Goal: Task Accomplishment & Management: Use online tool/utility

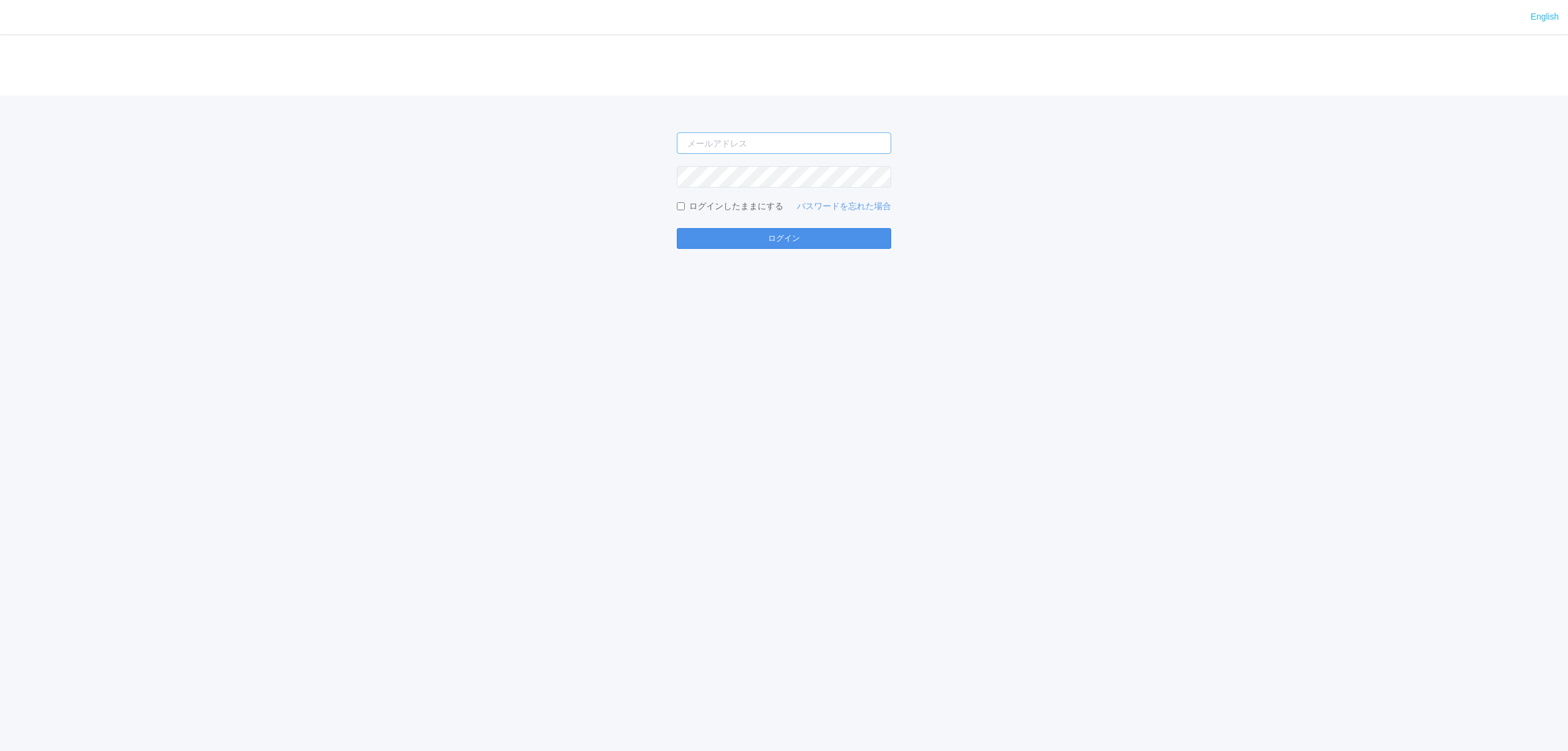
type input "[PERSON_NAME][EMAIL_ADDRESS][DOMAIN_NAME]"
click at [785, 241] on button "ログイン" at bounding box center [784, 238] width 214 height 21
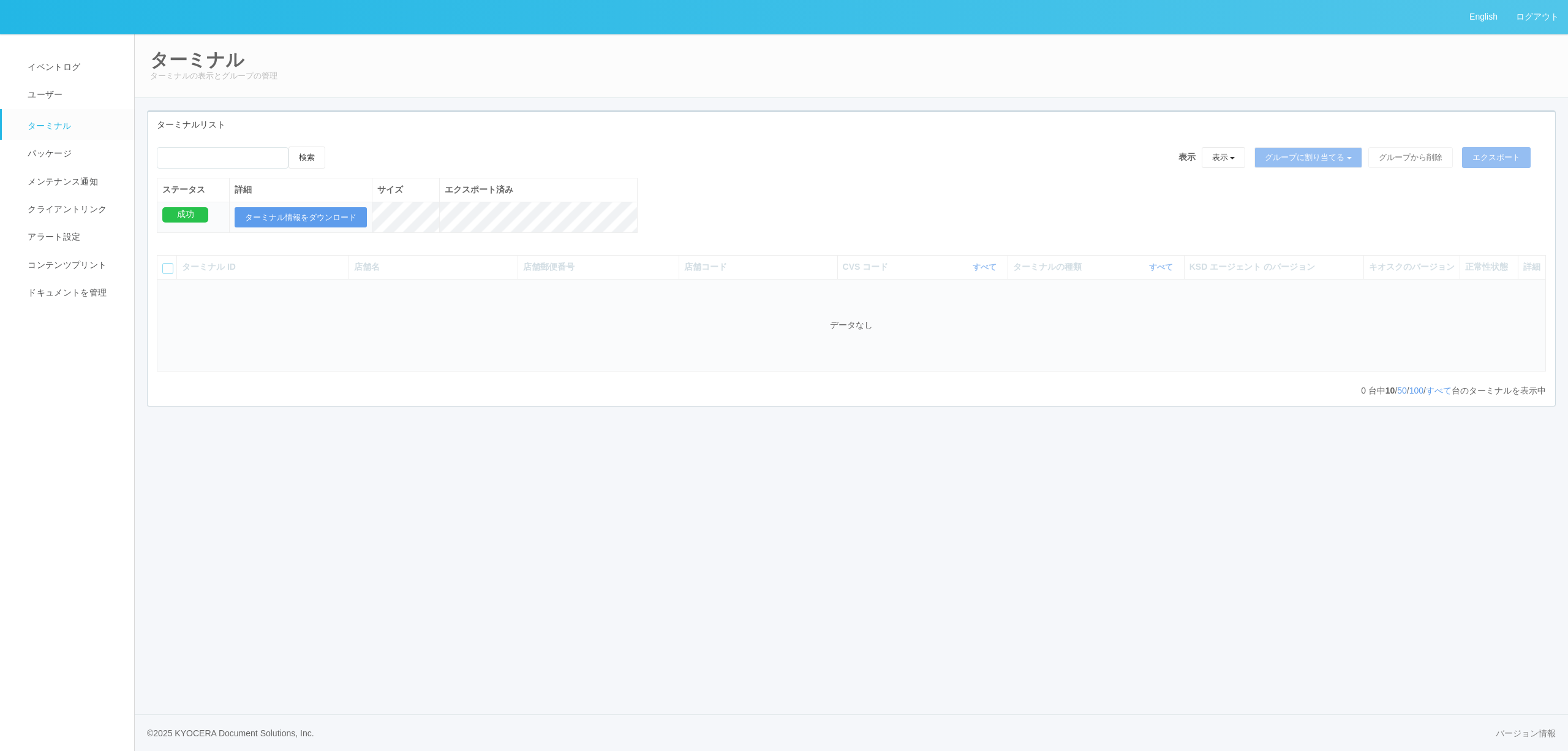
click at [252, 141] on div "検索 表示 表示 すべてのターミナル 未割り当てのターミナル グループを追加 グループ名を編集 アーカイブ済みのターミナル グループに割り当てる グループを追…" at bounding box center [852, 272] width 1408 height 269
click at [253, 147] on div "検索" at bounding box center [241, 162] width 169 height 31
click at [256, 152] on input "emailSearch" at bounding box center [223, 158] width 132 height 21
paste input "[PERSON_NAME]サンゼリゼ"
type input "[PERSON_NAME]サンゼリゼ"
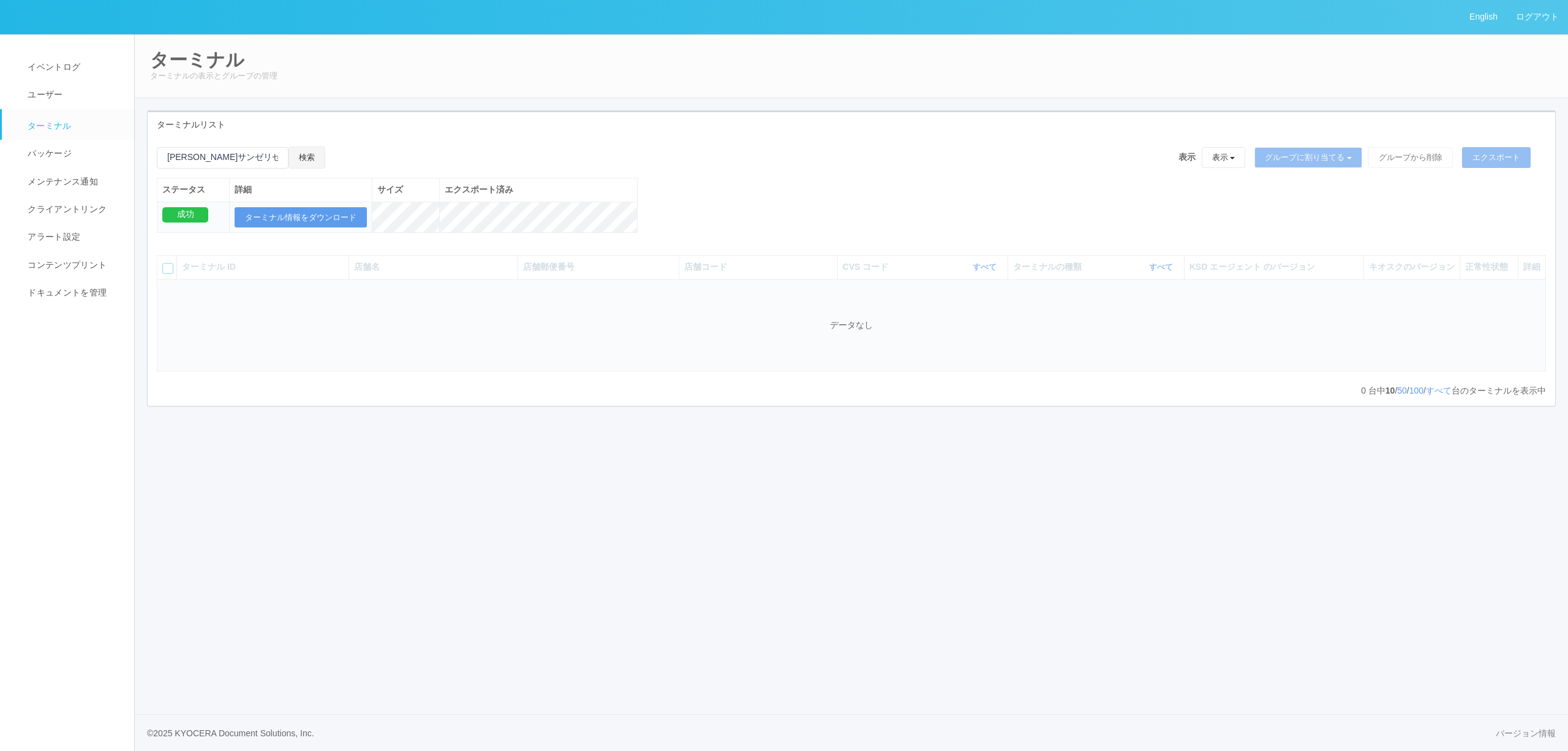
click at [307, 158] on button "検索" at bounding box center [307, 158] width 37 height 22
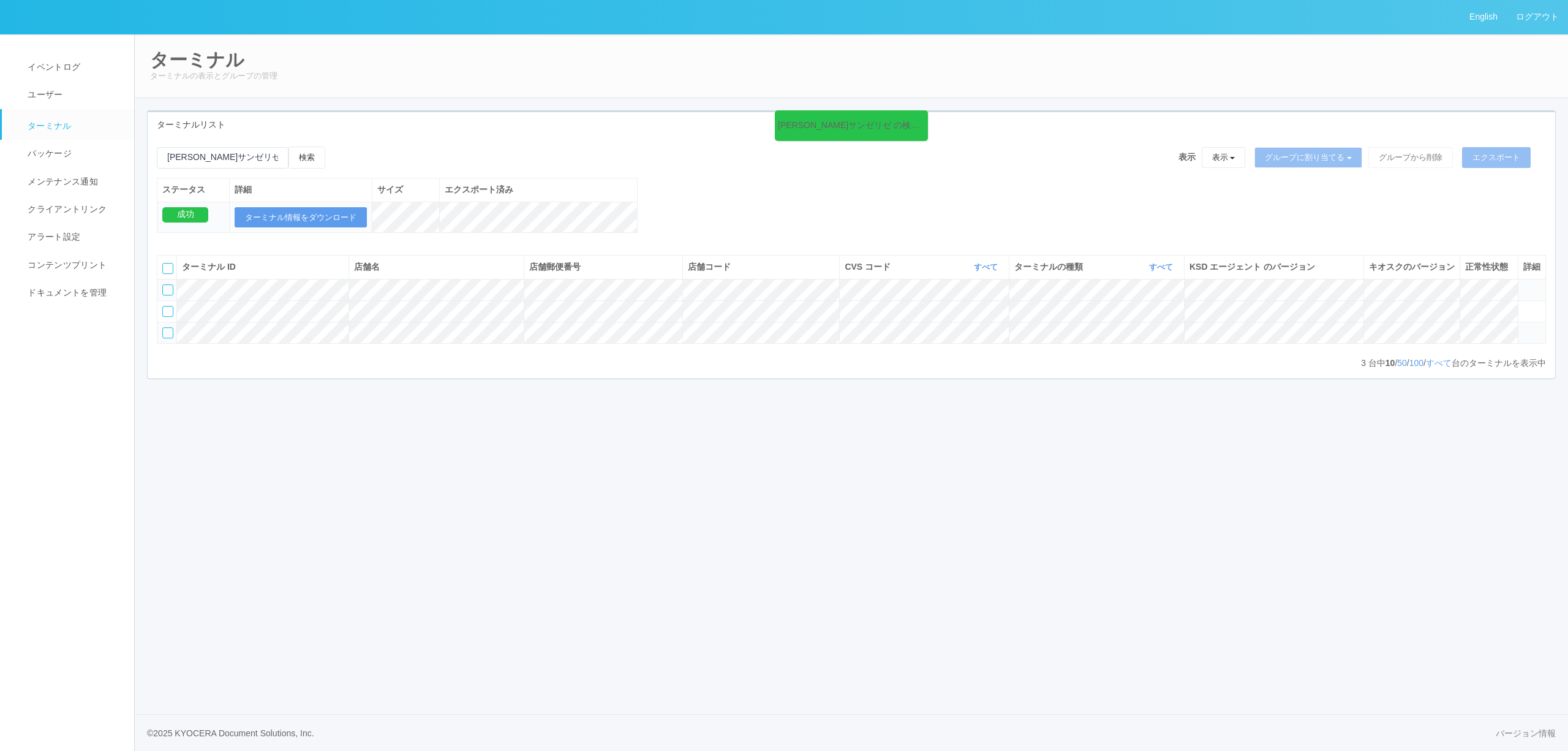
click at [1523, 284] on icon at bounding box center [1523, 284] width 0 height 0
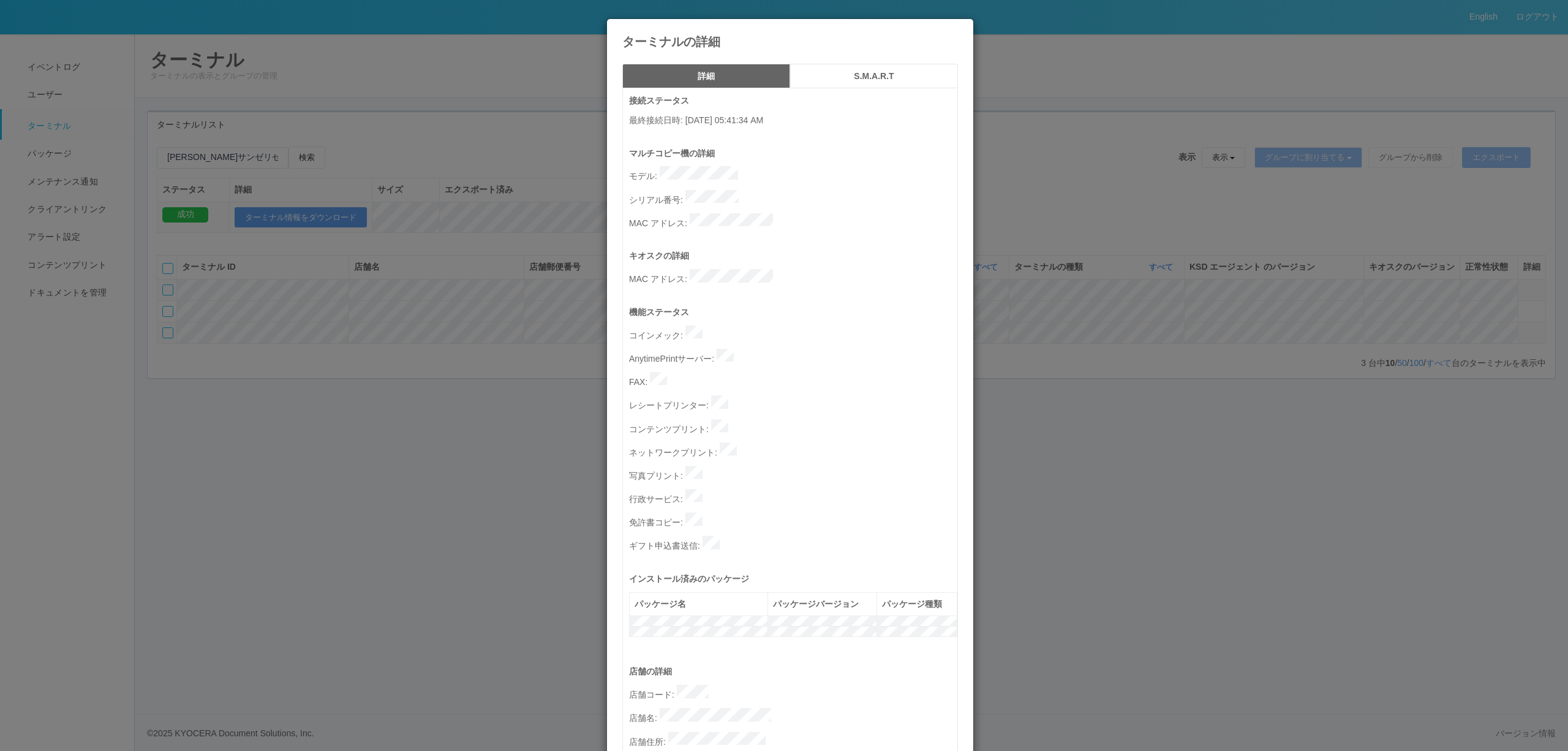
click at [1525, 386] on div "ターミナルの詳細 詳細 S.M.A.R.T 接続ステータス 最終接続日時 : [DATE] 05:41:34 AM マルチコピー機の詳細 モデル : シリアル…" at bounding box center [784, 375] width 1568 height 751
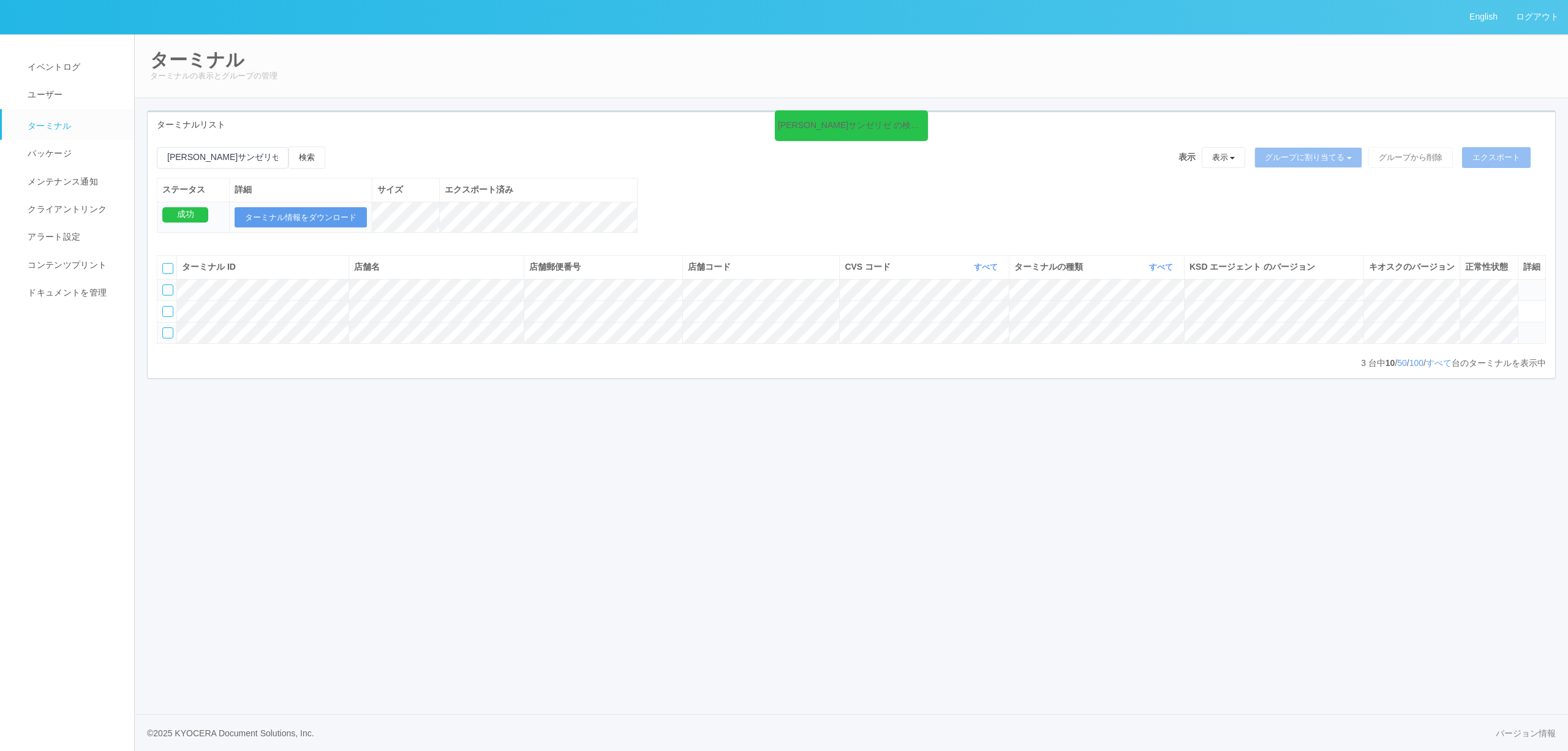
click at [1523, 327] on icon at bounding box center [1523, 327] width 0 height 0
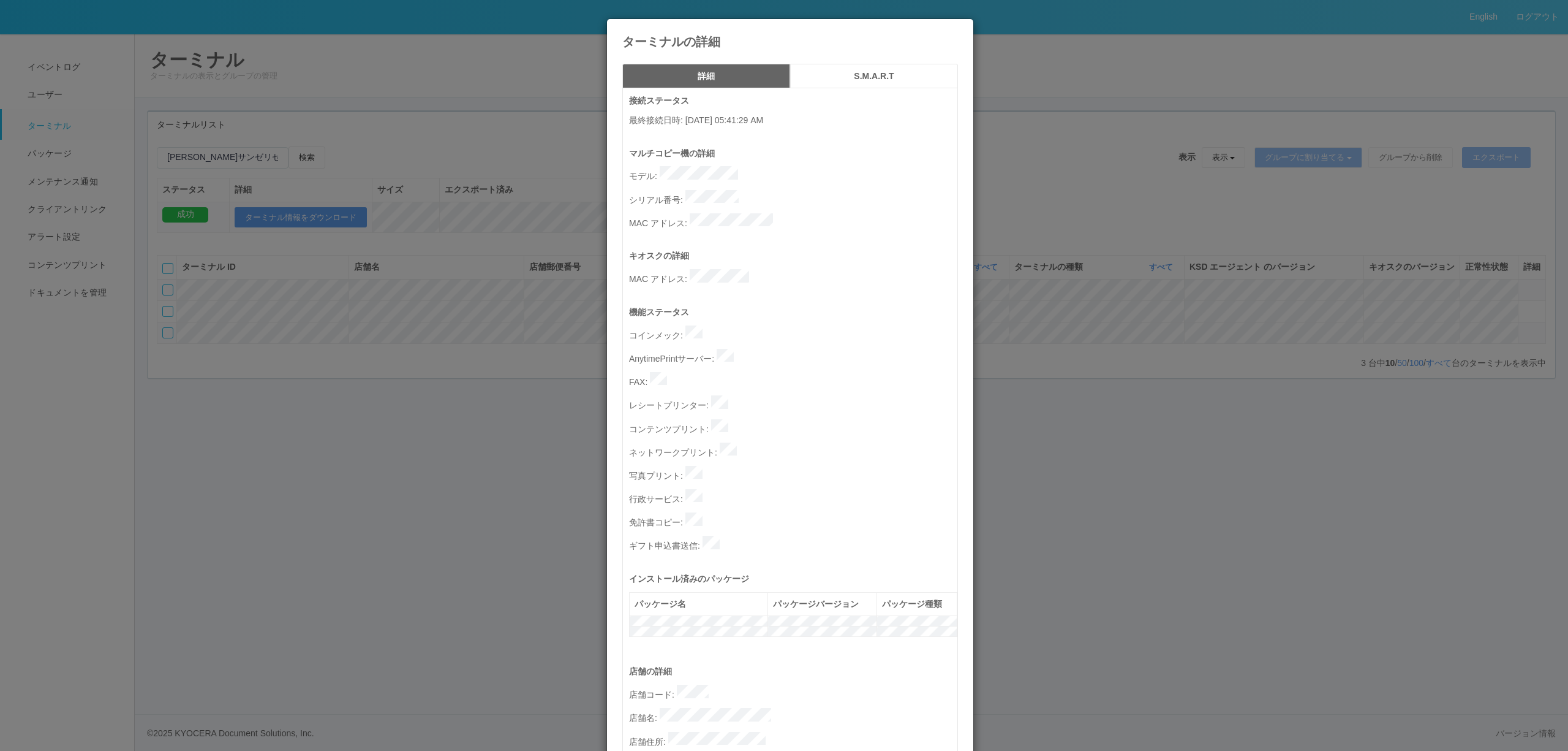
click at [1530, 360] on div "ターミナルの詳細 詳細 S.M.A.R.T 接続ステータス 最終接続日時 : [DATE] 05:41:29 AM マルチコピー機の詳細 モデル : シリアル…" at bounding box center [784, 375] width 1568 height 751
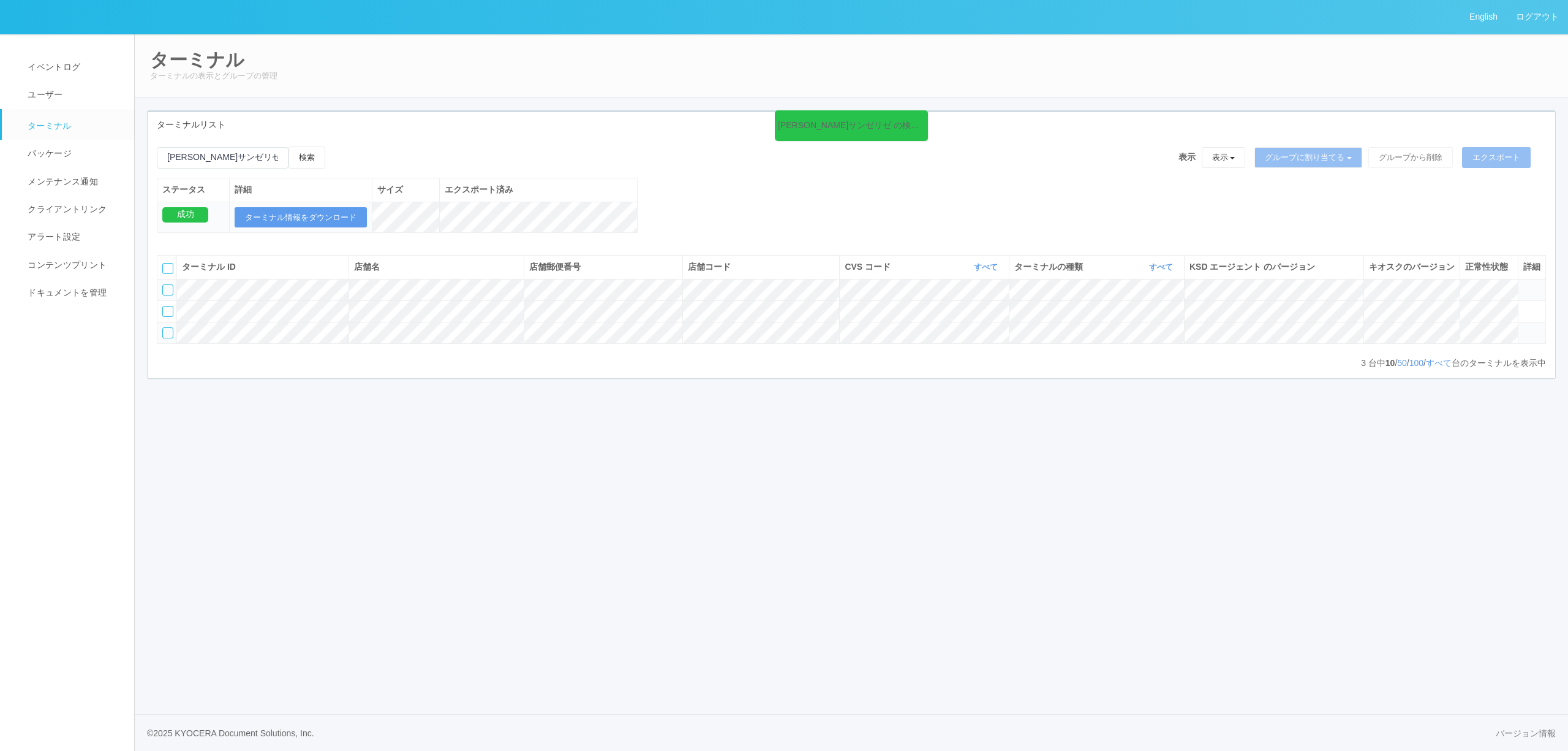
click at [1523, 284] on icon at bounding box center [1523, 284] width 0 height 0
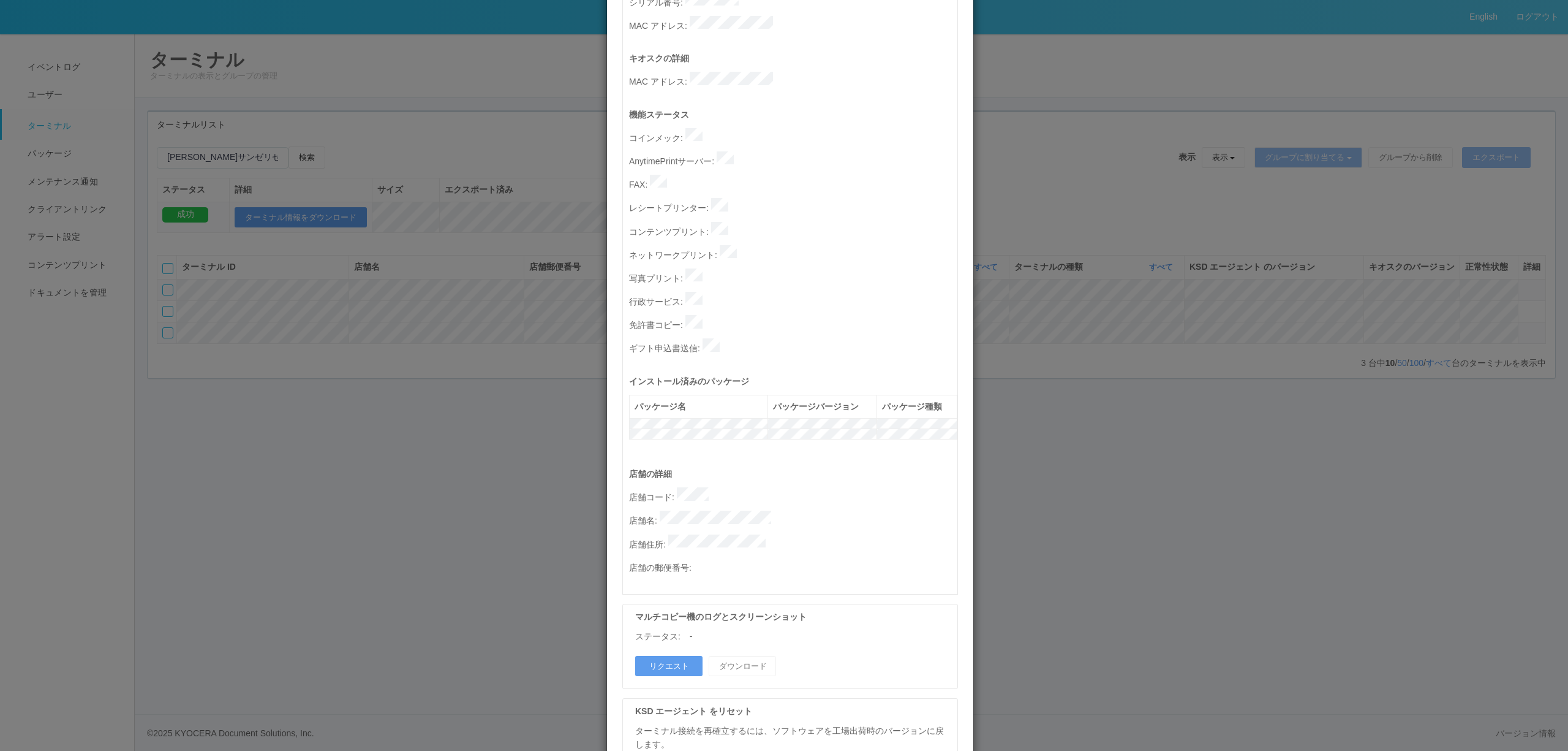
scroll to position [326, 0]
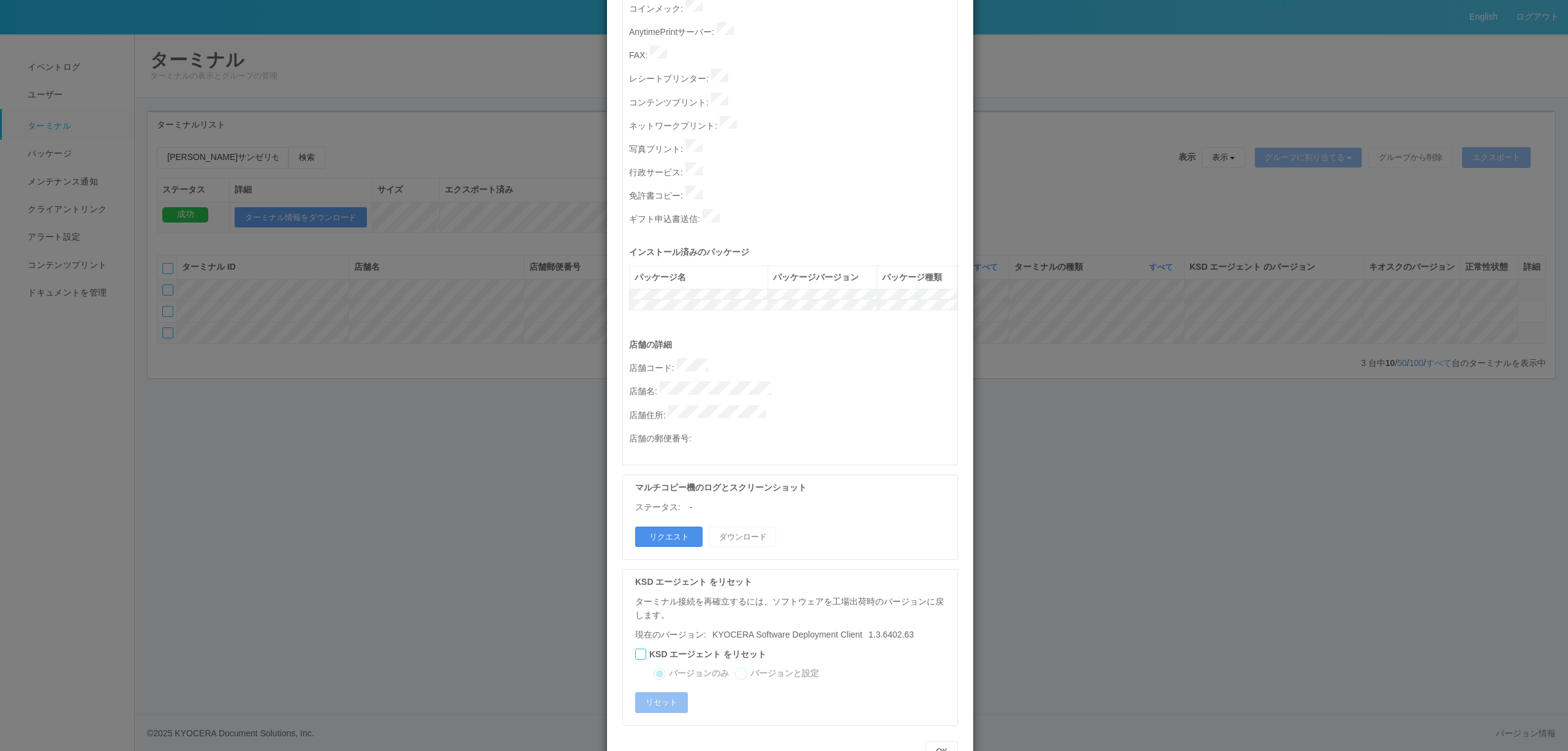
click at [685, 526] on button "リクエスト" at bounding box center [669, 537] width 67 height 21
drag, startPoint x: 1142, startPoint y: 391, endPoint x: 1304, endPoint y: 370, distance: 163.4
click at [1142, 391] on div "ターミナルの詳細 詳細 S.M.A.R.T 接続ステータス 最終接続日時 : [DATE] 05:41:34 AM マルチコピー機の詳細 モデル : シリアル…" at bounding box center [784, 375] width 1568 height 751
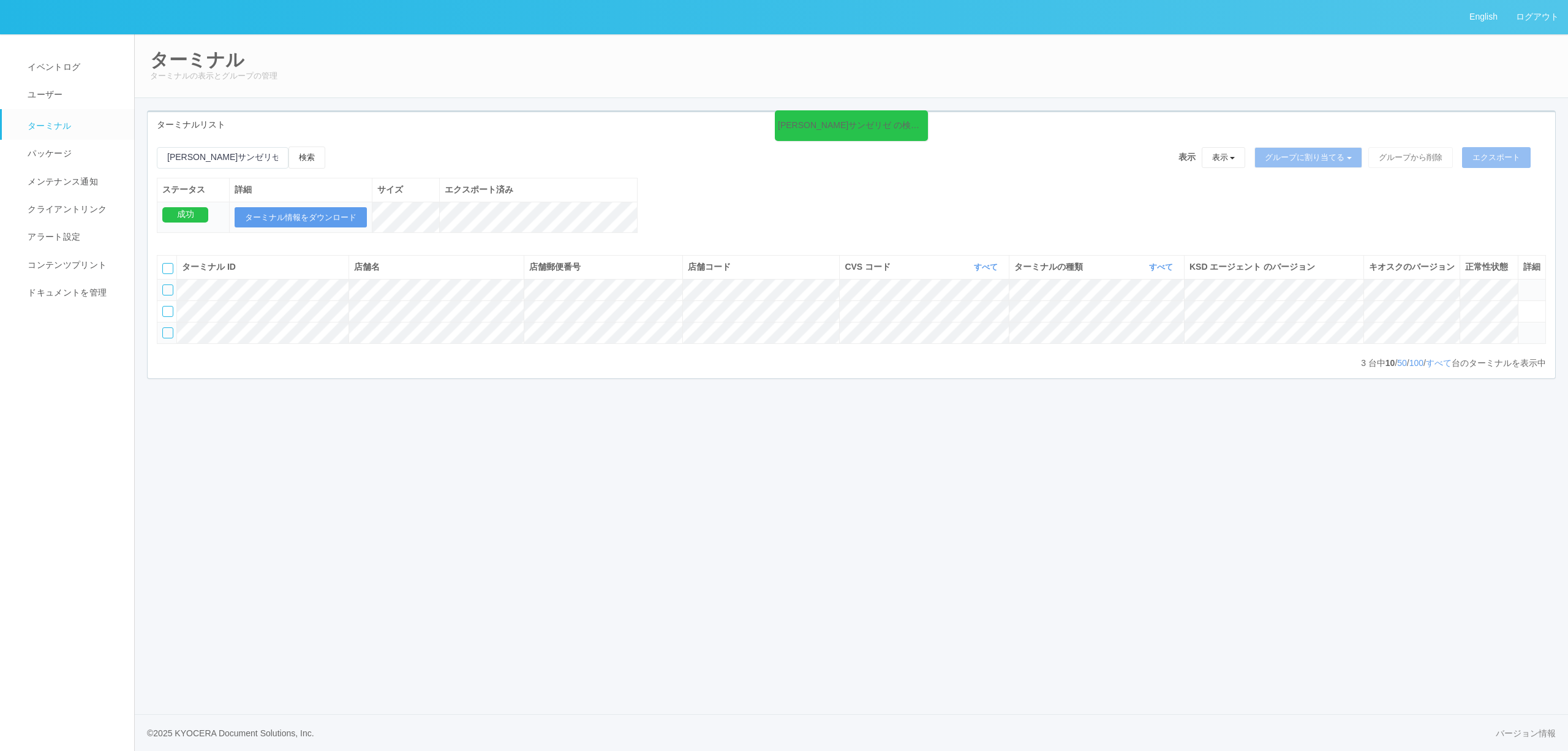
click at [1523, 284] on icon at bounding box center [1523, 284] width 0 height 0
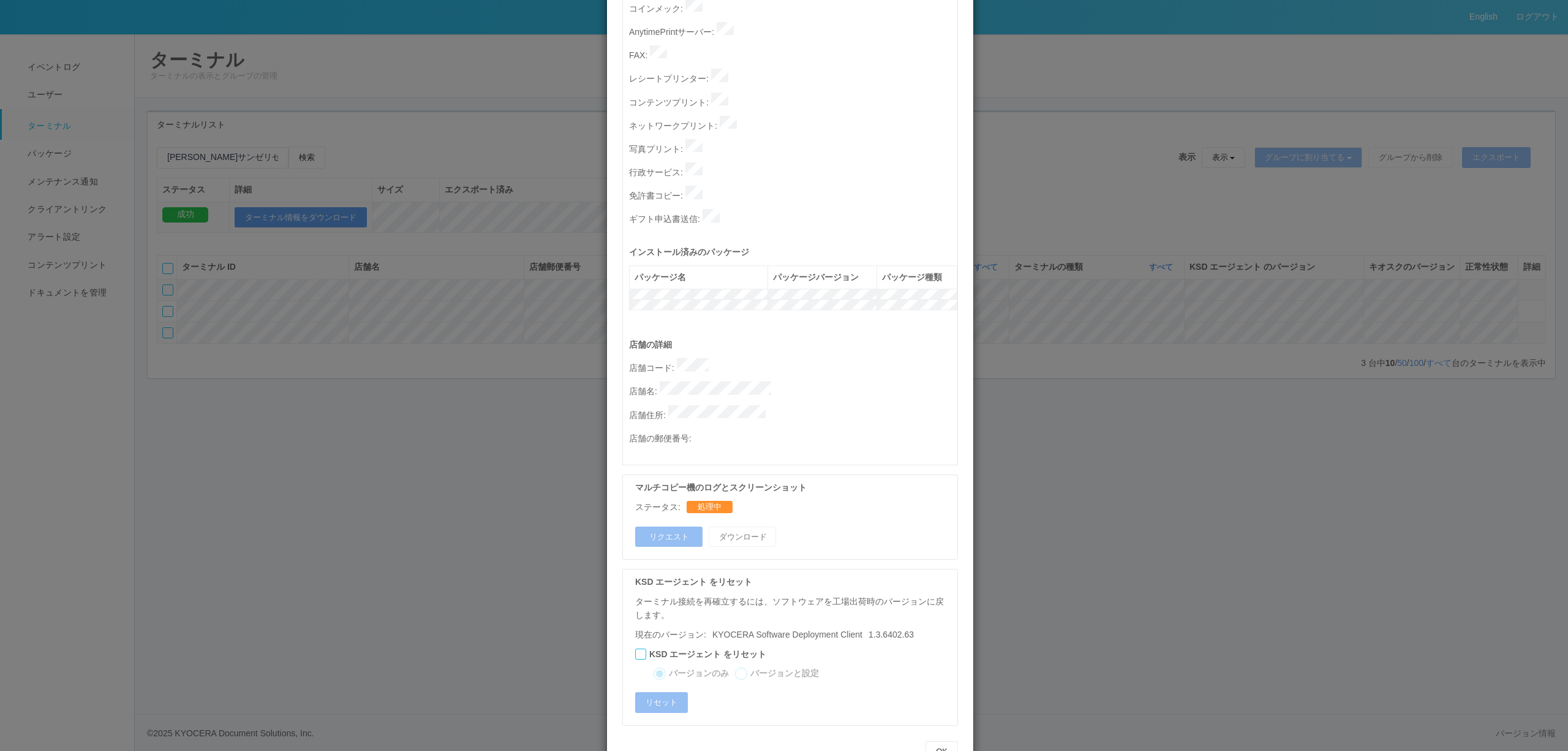
click at [1498, 456] on div "ターミナルの詳細 詳細 S.M.A.R.T 接続ステータス 最終接続日時 : [DATE] 05:41:34 AM マルチコピー機の詳細 モデル : シリアル…" at bounding box center [784, 375] width 1568 height 751
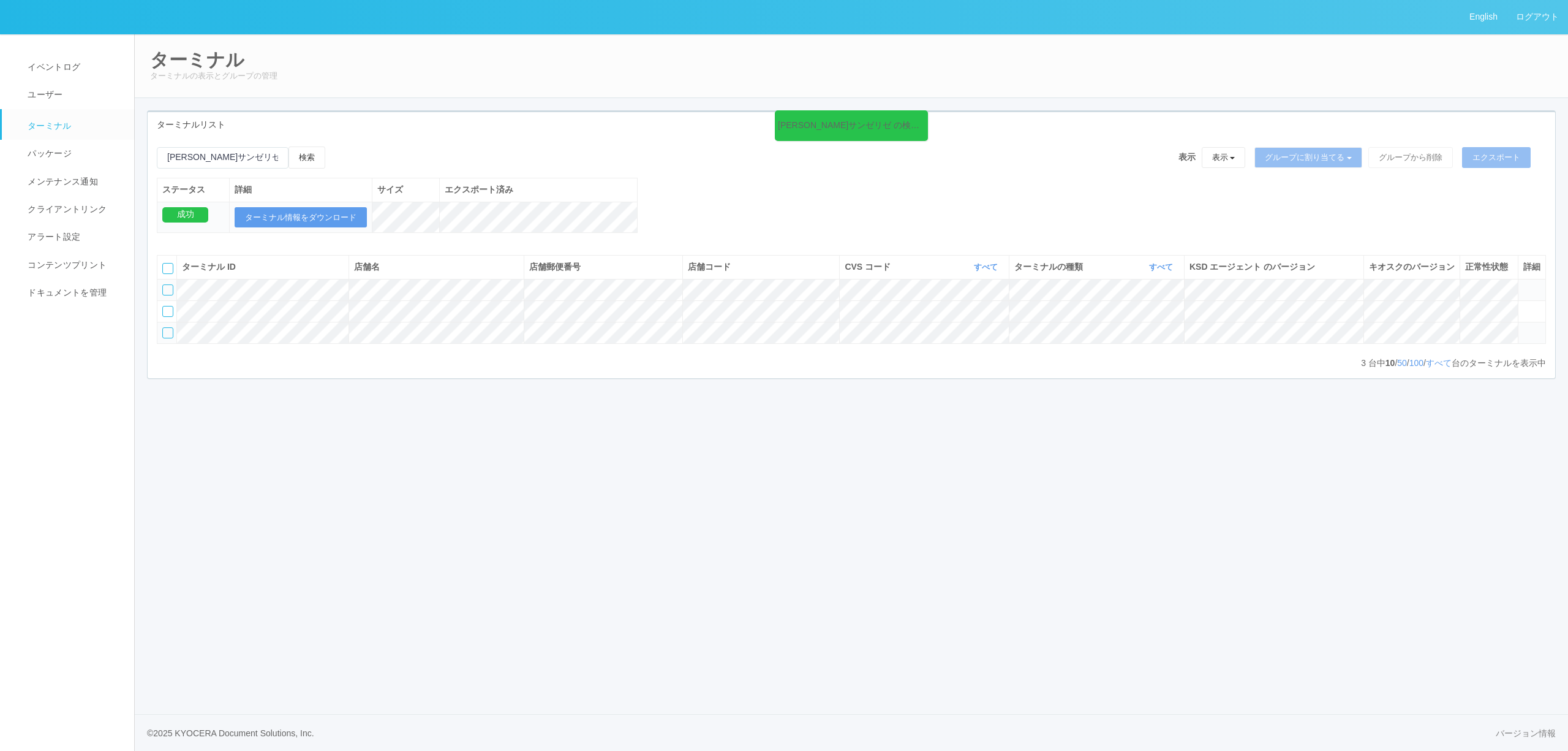
click at [1523, 284] on span at bounding box center [1523, 284] width 0 height 0
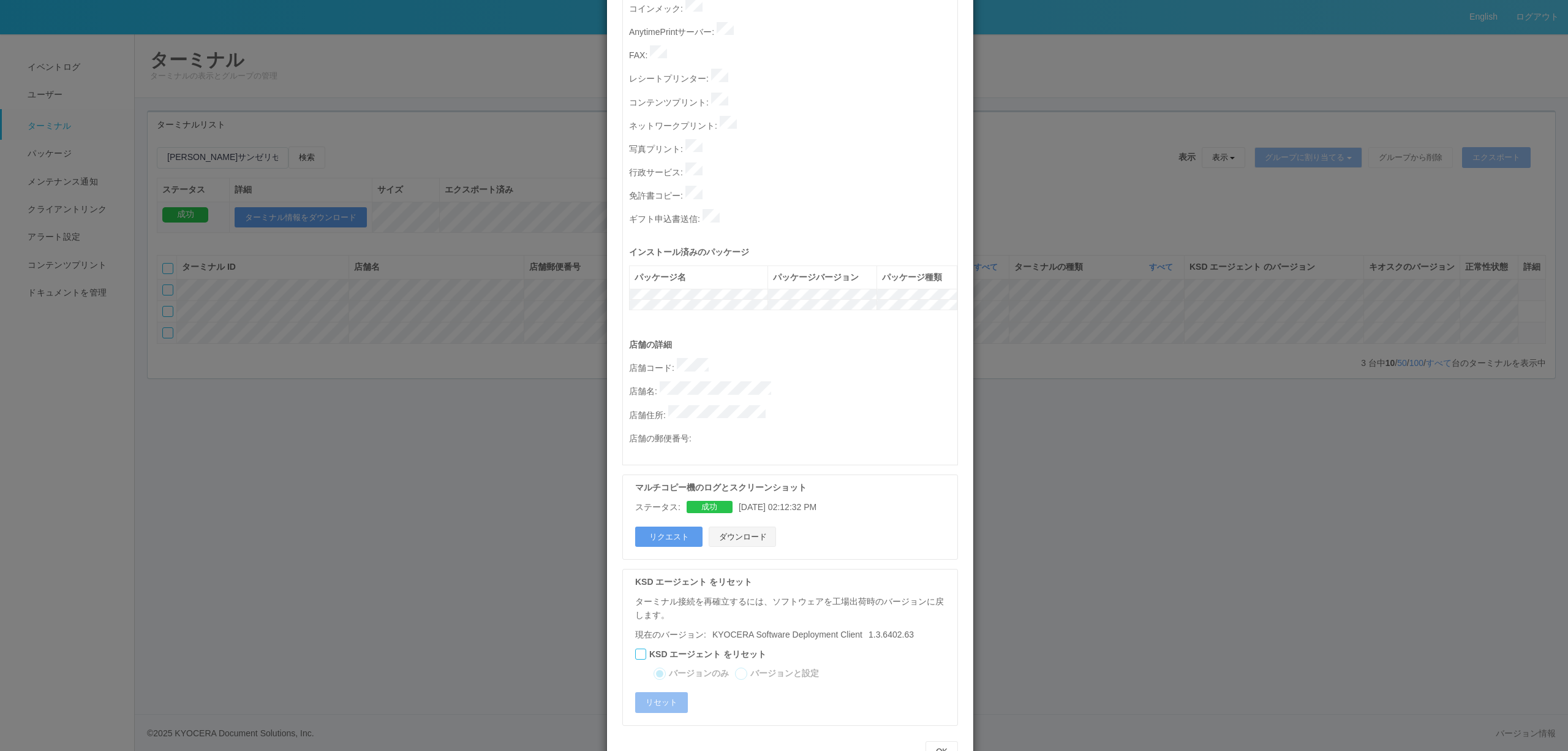
click at [748, 526] on button "ダウンロード" at bounding box center [743, 537] width 67 height 21
